Goal: Check status: Check status

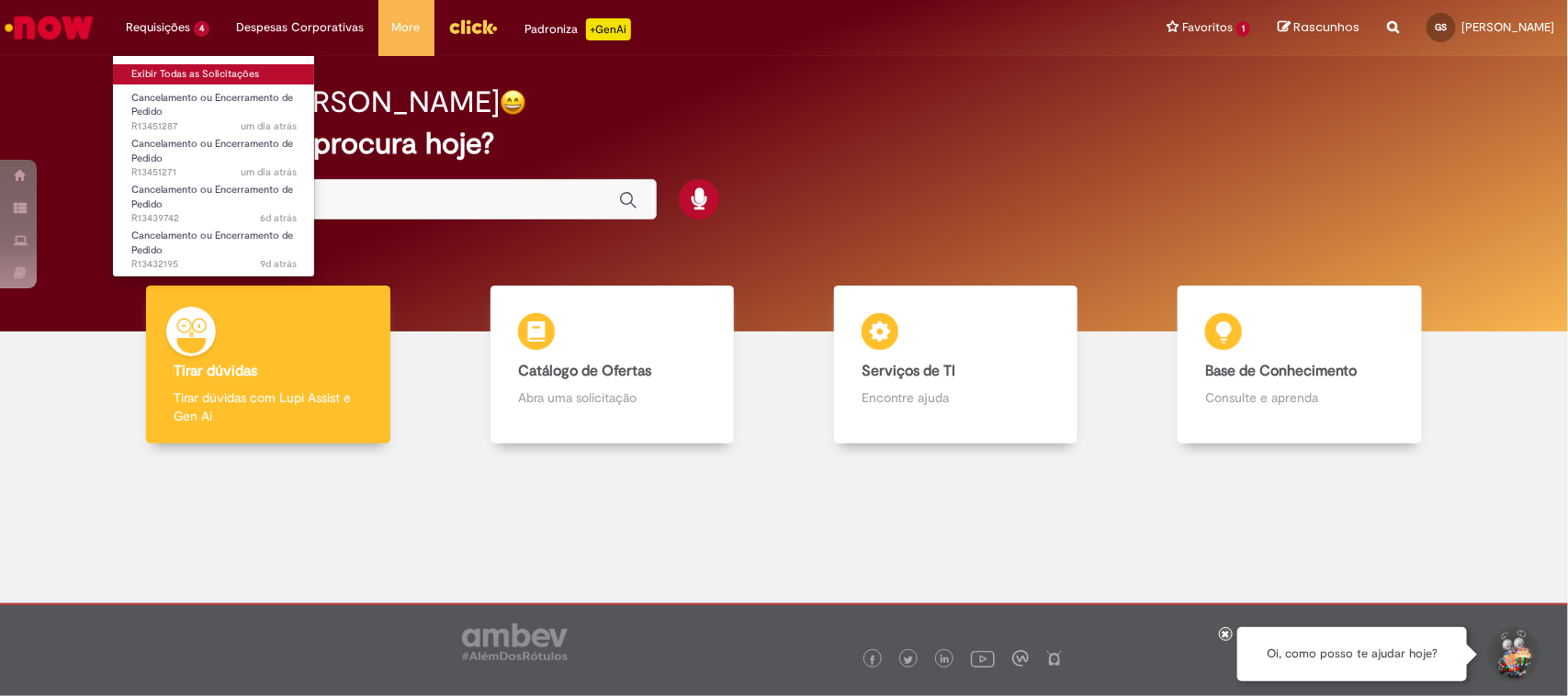
click at [168, 66] on link "Exibir Todas as Solicitações" at bounding box center [214, 74] width 202 height 20
click at [189, 73] on link "Exibir Todas as Solicitações" at bounding box center [214, 74] width 202 height 20
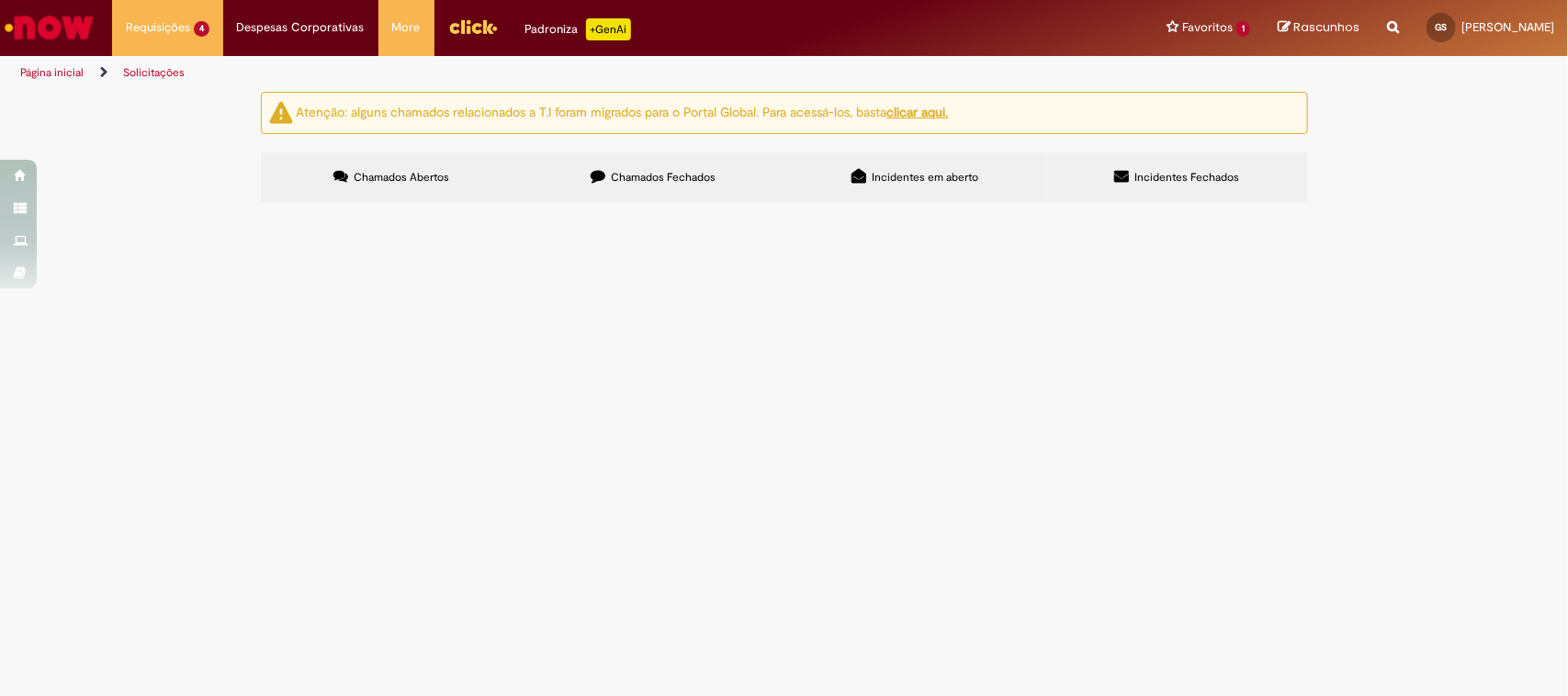
click at [0, 0] on span "Cancelamento ou Encerramento de Pedido" at bounding box center [0, 0] width 0 height 0
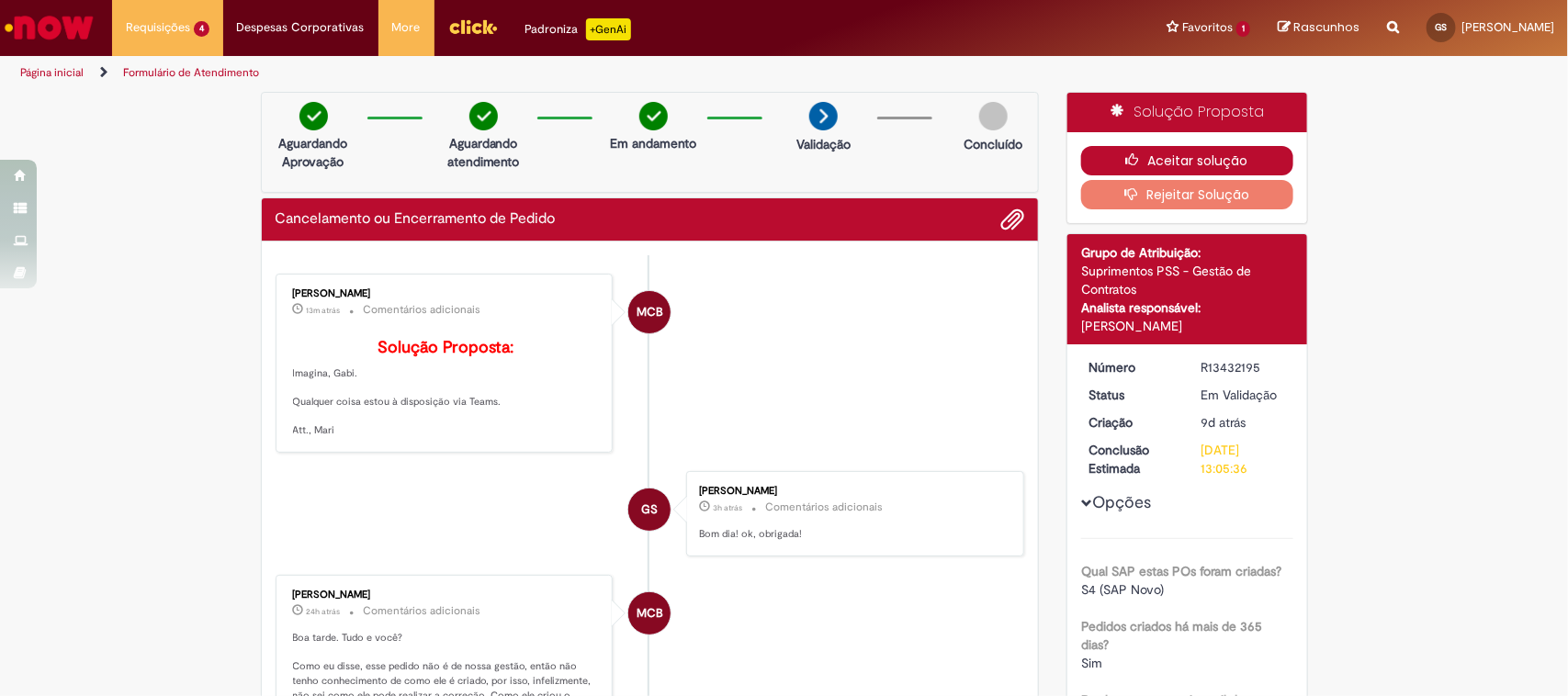
click at [1150, 153] on button "Aceitar solução" at bounding box center [1186, 161] width 213 height 30
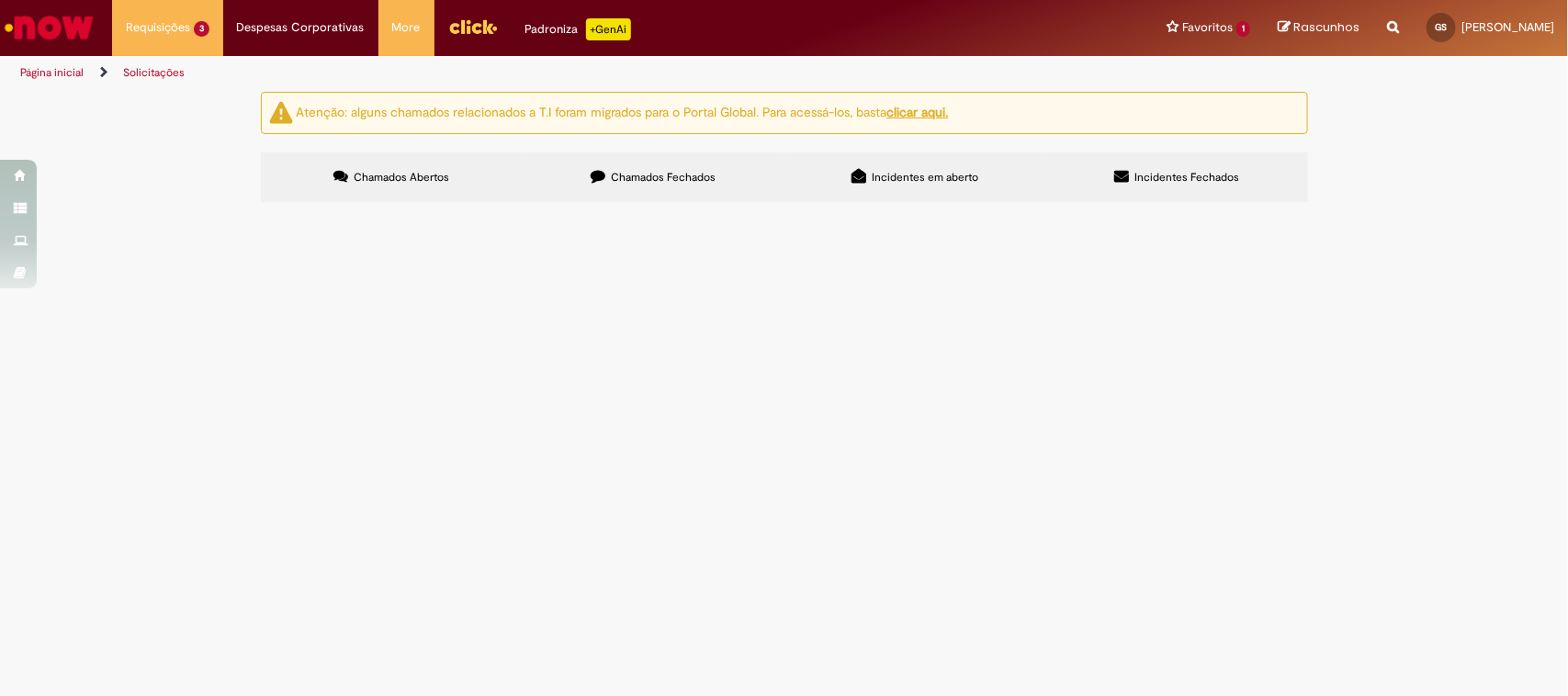
click at [0, 0] on span "Cancelamento ou Encerramento de Pedido" at bounding box center [0, 0] width 0 height 0
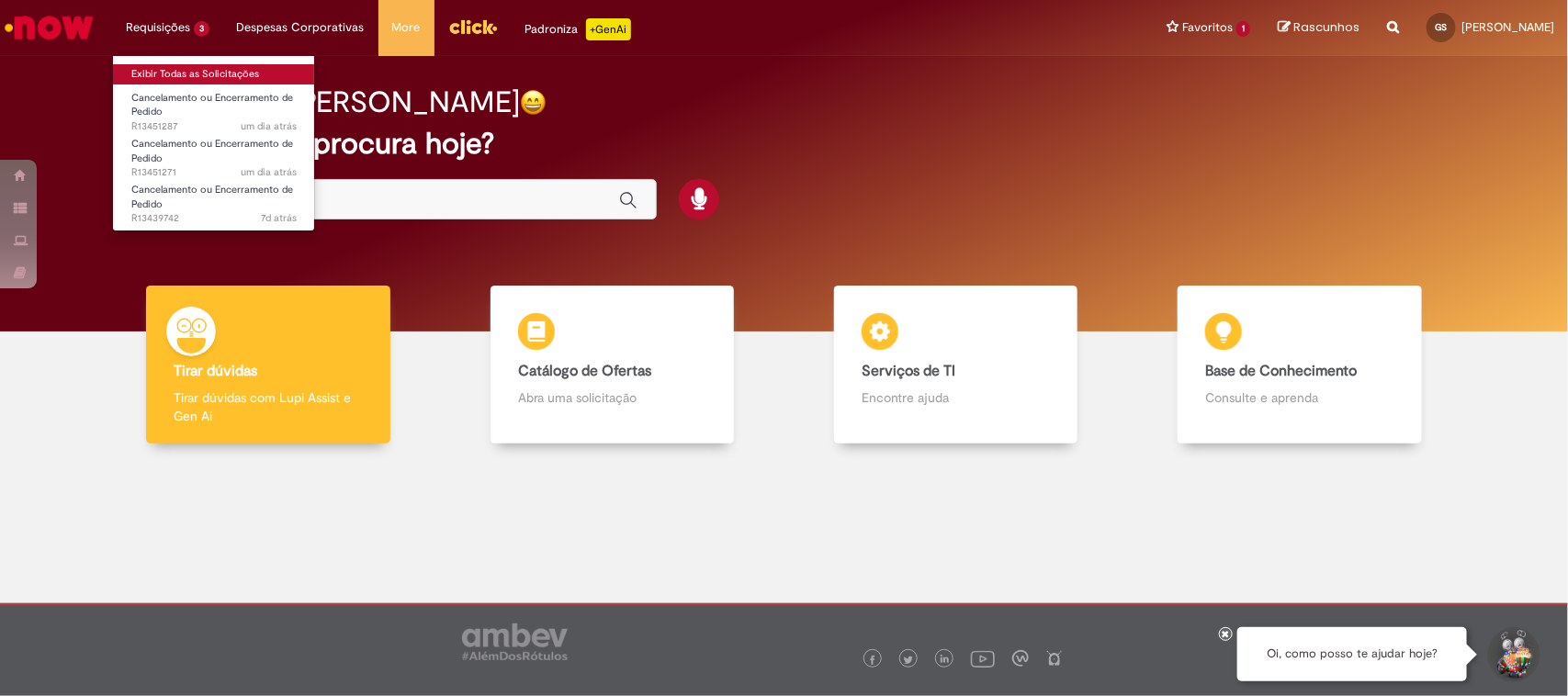
click at [184, 74] on link "Exibir Todas as Solicitações" at bounding box center [214, 74] width 202 height 20
